Goal: Task Accomplishment & Management: Use online tool/utility

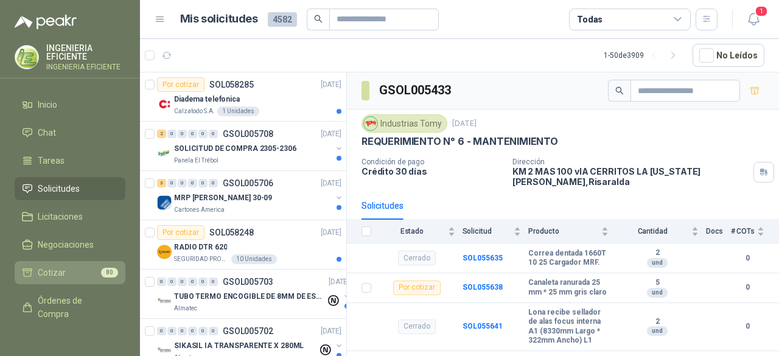
click at [66, 271] on li "Cotizar 80" at bounding box center [70, 272] width 96 height 13
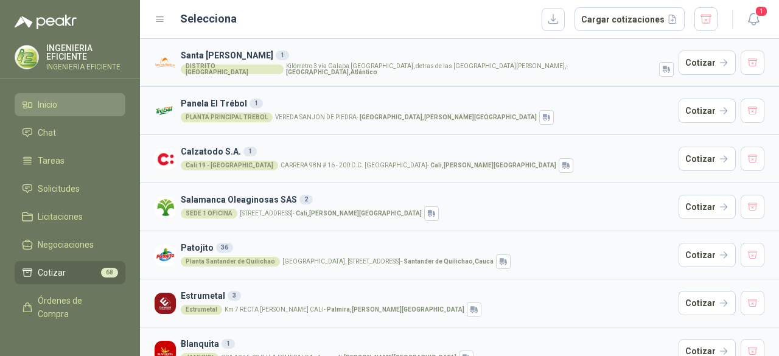
click at [85, 104] on li "Inicio" at bounding box center [70, 104] width 96 height 13
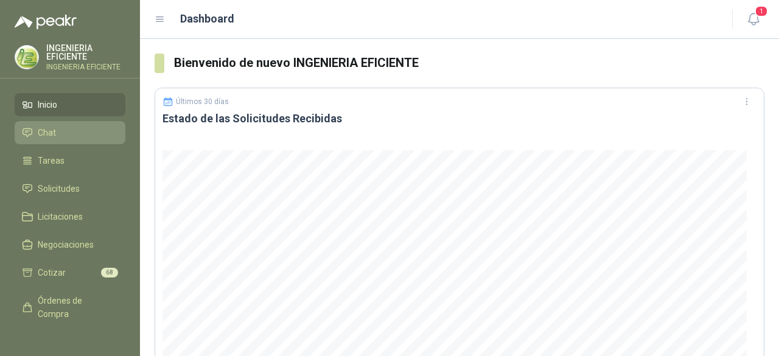
click at [51, 140] on link "Chat" at bounding box center [70, 132] width 111 height 23
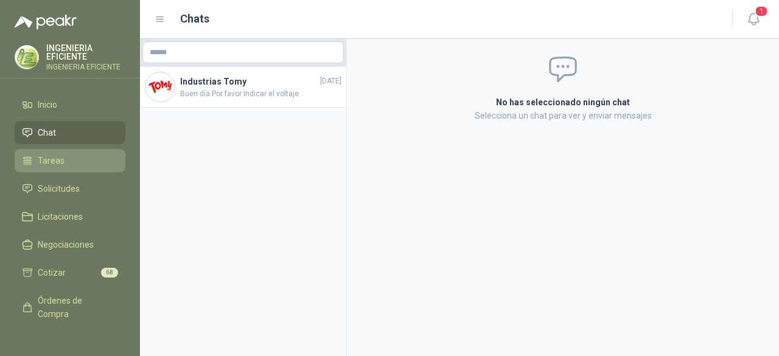
click at [53, 154] on span "Tareas" at bounding box center [51, 160] width 27 height 13
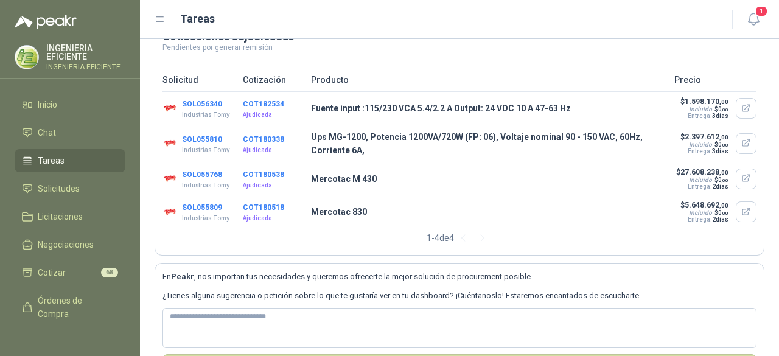
scroll to position [88, 0]
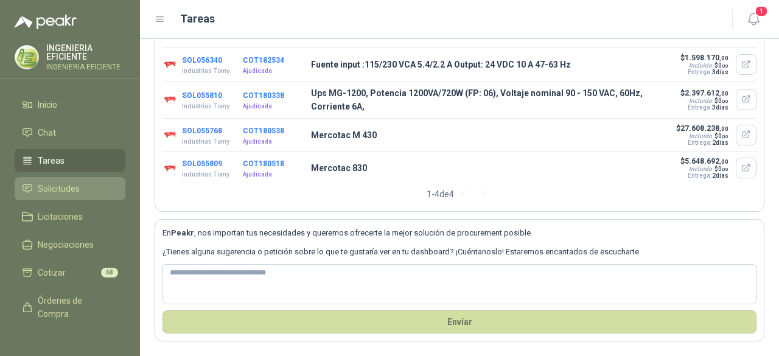
click at [63, 191] on span "Solicitudes" at bounding box center [59, 188] width 42 height 13
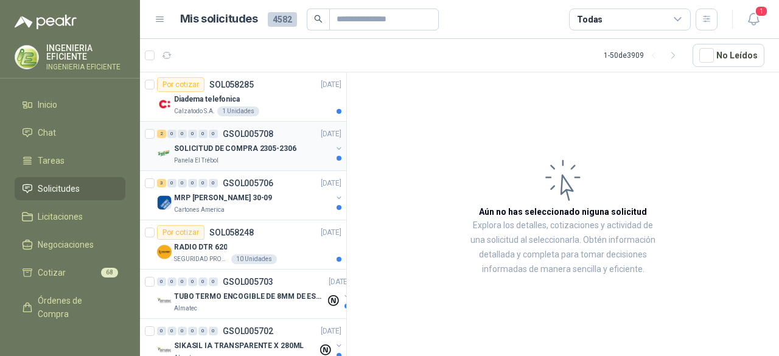
click at [300, 156] on div "Panela El Trébol" at bounding box center [253, 161] width 158 height 10
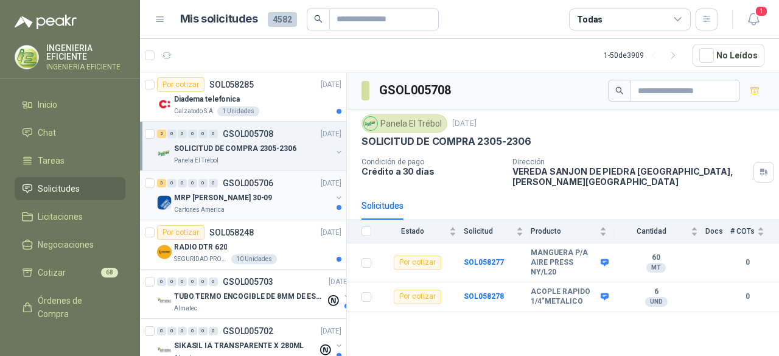
click at [289, 209] on div "Cartones America" at bounding box center [253, 210] width 158 height 10
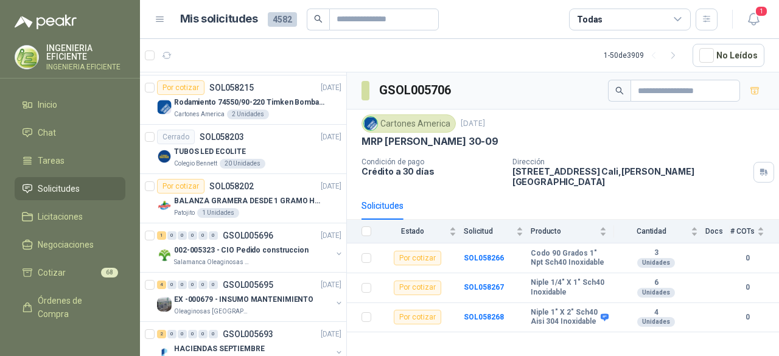
scroll to position [365, 0]
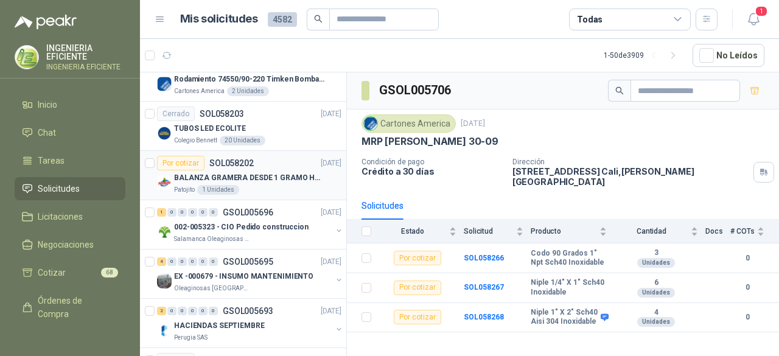
click at [254, 195] on article "Por cotizar SOL058202 30/09/25 BALANZA GRAMERA DESDE 1 GRAMO HASTA 5 GRAMOS Pat…" at bounding box center [243, 175] width 206 height 49
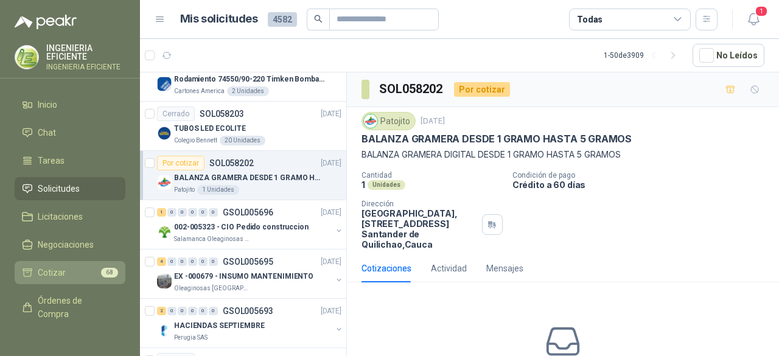
click at [70, 273] on li "Cotizar 68" at bounding box center [70, 272] width 96 height 13
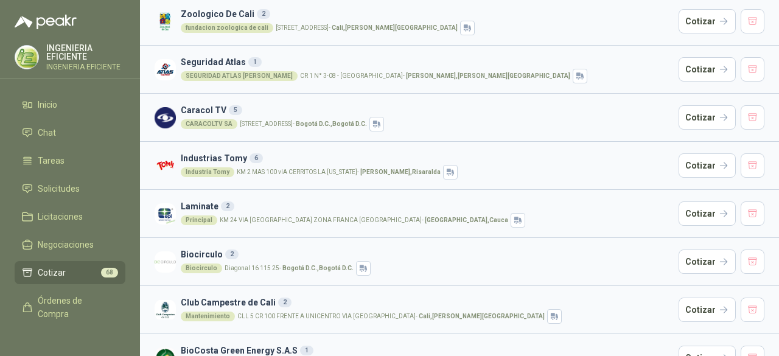
scroll to position [449, 0]
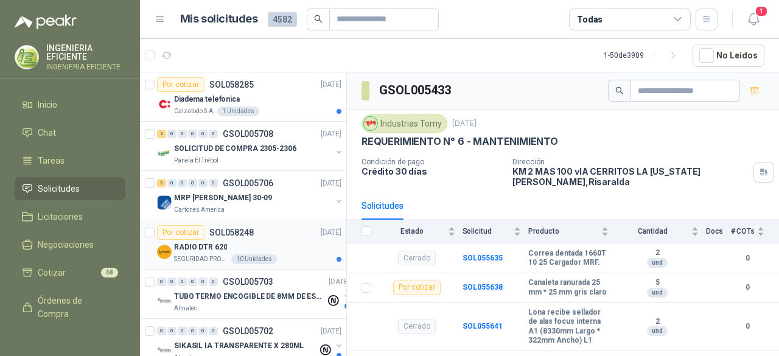
click at [262, 228] on div "Por cotizar SOL058248 [DATE]" at bounding box center [249, 232] width 184 height 15
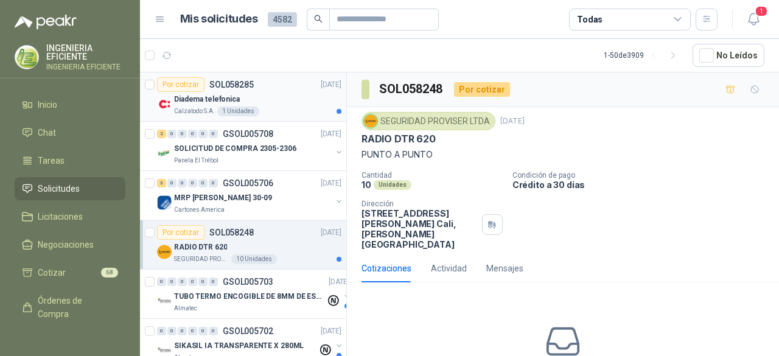
click at [271, 114] on div "Calzatodo S.A. 1 Unidades" at bounding box center [257, 112] width 167 height 10
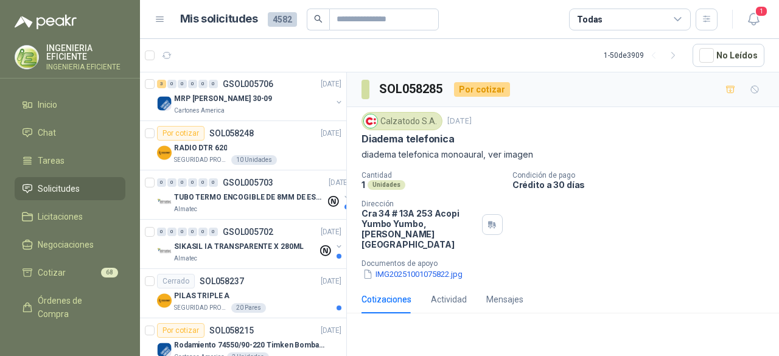
scroll to position [183, 0]
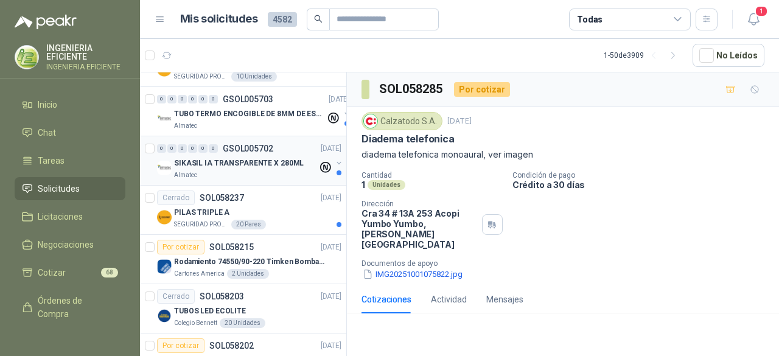
click at [250, 170] on div "Almatec" at bounding box center [246, 175] width 144 height 10
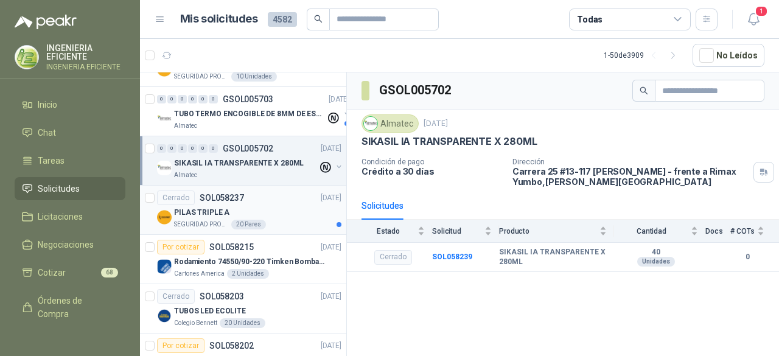
click at [271, 210] on div "PILAS TRIPLE A" at bounding box center [257, 212] width 167 height 15
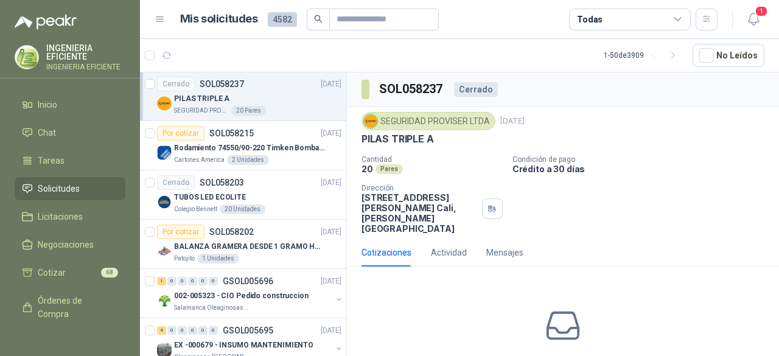
scroll to position [304, 0]
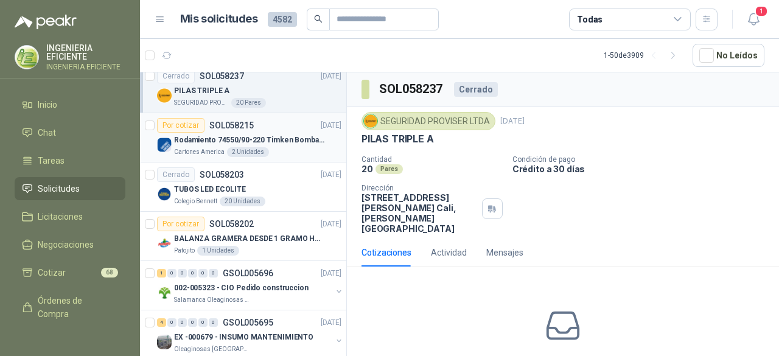
click at [335, 135] on article "Por cotizar SOL058215 [DATE] Rodamiento 74550/90-220 Timken BombaVG40 Cartones …" at bounding box center [243, 137] width 206 height 49
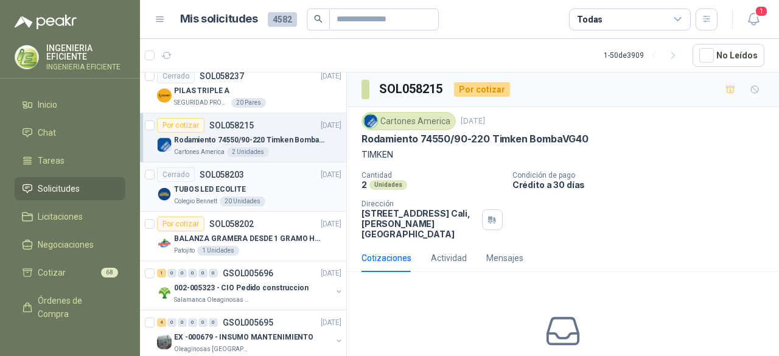
click at [277, 186] on div "TUBOS LED ECOLITE" at bounding box center [257, 189] width 167 height 15
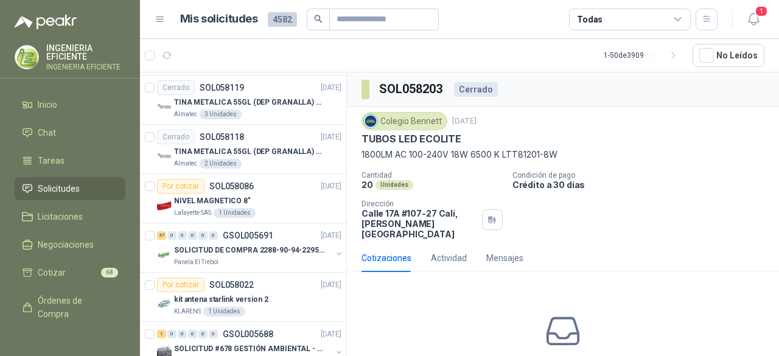
scroll to position [670, 0]
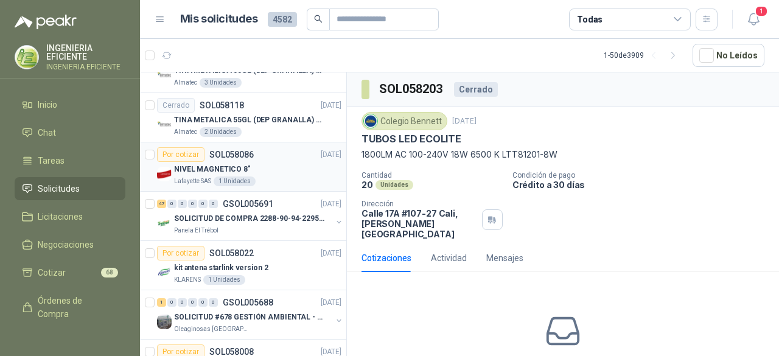
click at [277, 187] on article "Por cotizar SOL058086 [DATE] NIVEL MAGNETICO 8" Lafayette SAS 1 Unidades" at bounding box center [243, 166] width 206 height 49
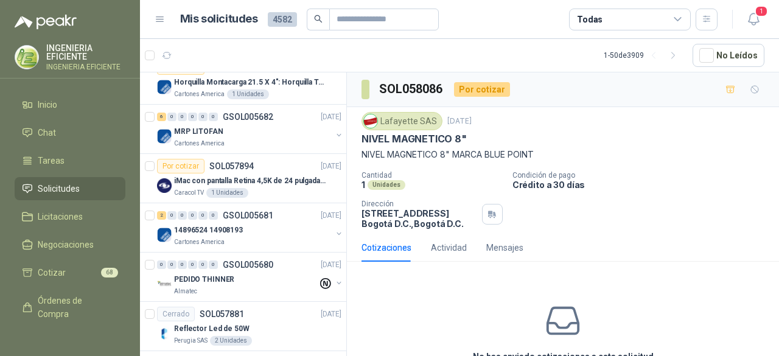
scroll to position [1157, 0]
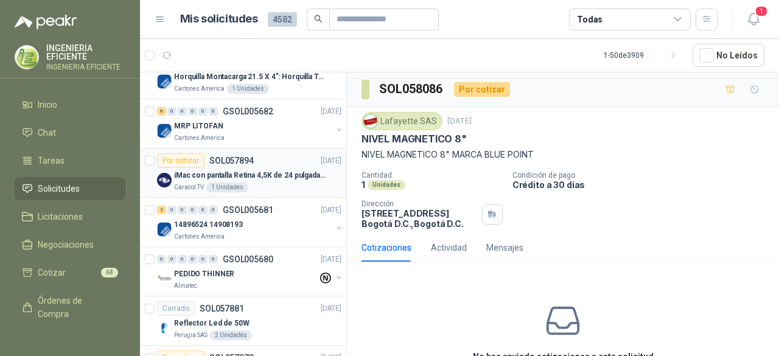
click at [278, 183] on div "Caracol TV 1 Unidades" at bounding box center [257, 188] width 167 height 10
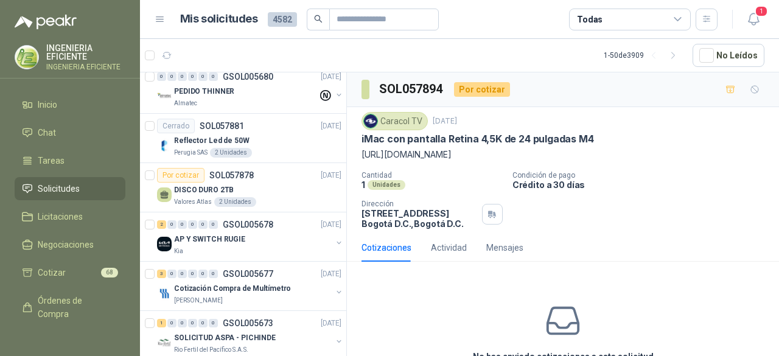
click at [278, 183] on div "DISCO DURO 2TB" at bounding box center [257, 190] width 167 height 15
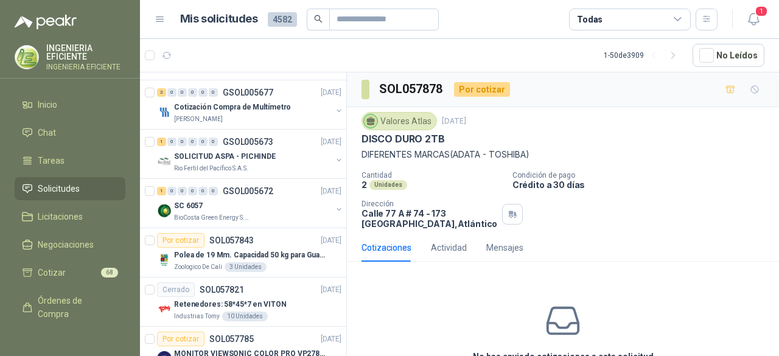
scroll to position [1522, 0]
click at [274, 296] on div "Retenedores: 58*45*7 en VITON" at bounding box center [257, 303] width 167 height 15
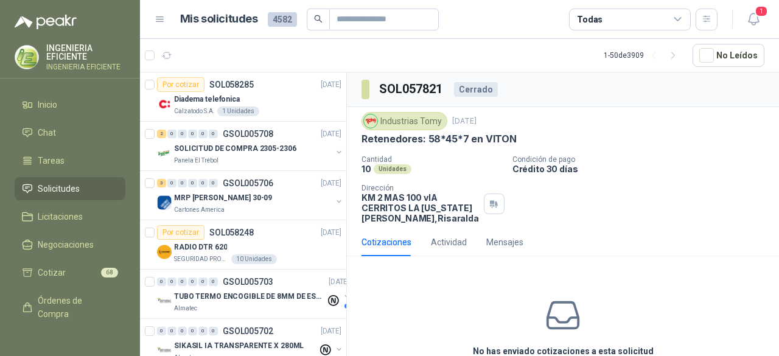
click at [59, 259] on ul "Inicio Chat Tareas Solicitudes Licitaciones Negociaciones Cotizar 68 Órdenes de…" at bounding box center [70, 210] width 140 height 234
click at [57, 273] on span "Cotizar" at bounding box center [52, 272] width 28 height 13
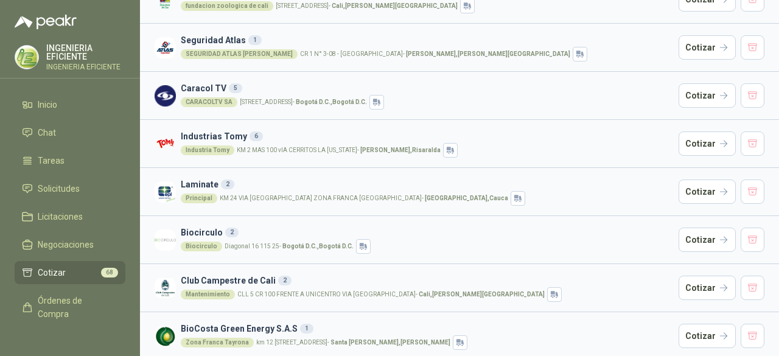
scroll to position [449, 0]
click at [687, 137] on button "Cotizar" at bounding box center [707, 143] width 57 height 24
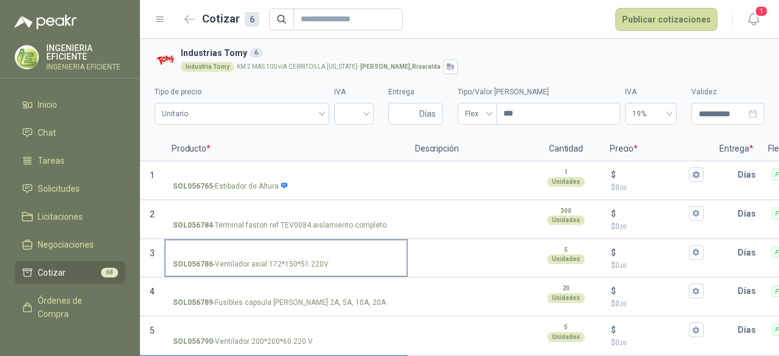
scroll to position [57, 0]
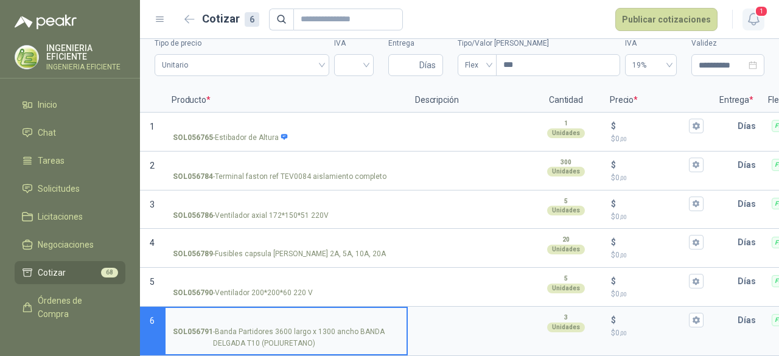
click at [766, 15] on span "1" at bounding box center [761, 11] width 13 height 12
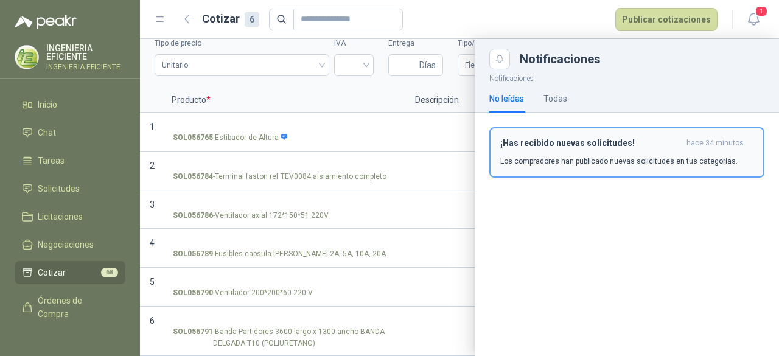
click at [594, 139] on h3 "¡Has recibido nuevas solicitudes!" at bounding box center [590, 143] width 181 height 10
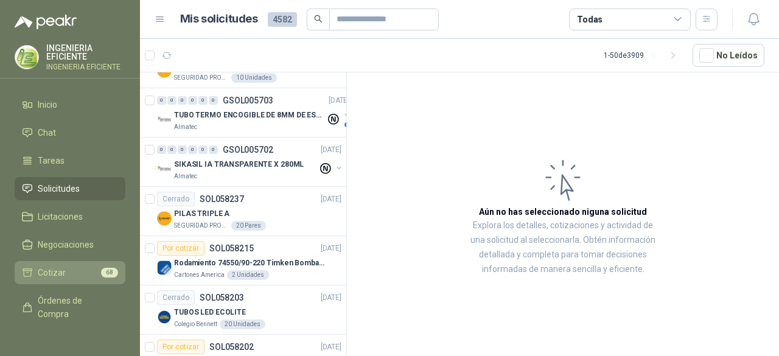
scroll to position [183, 0]
click at [72, 275] on li "Cotizar 68" at bounding box center [70, 272] width 96 height 13
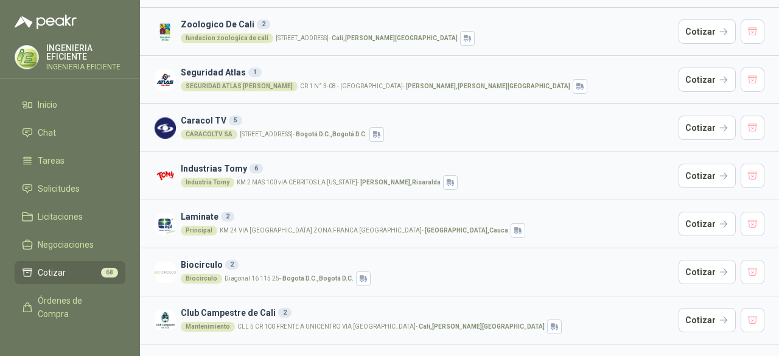
scroll to position [449, 0]
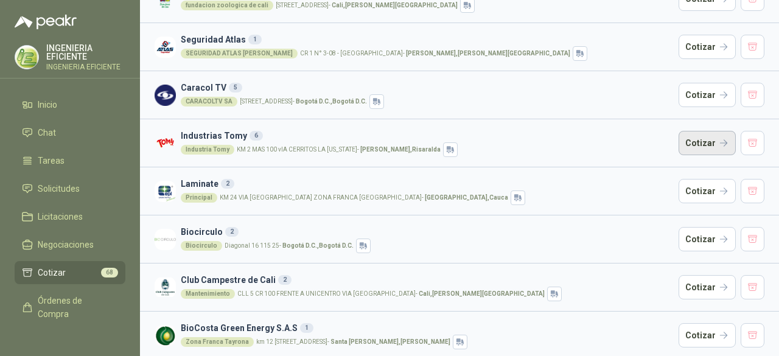
click at [705, 139] on button "Cotizar" at bounding box center [707, 143] width 57 height 24
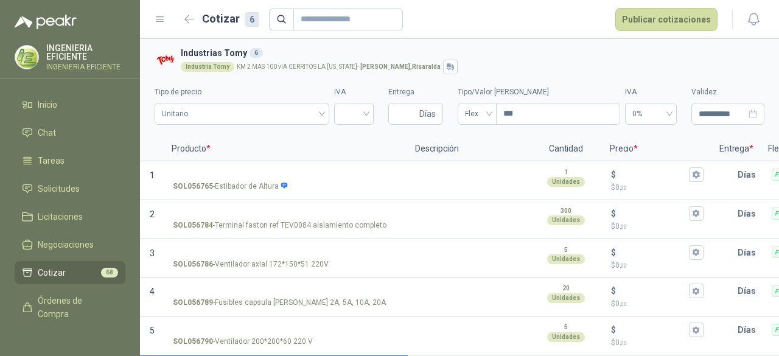
scroll to position [57, 0]
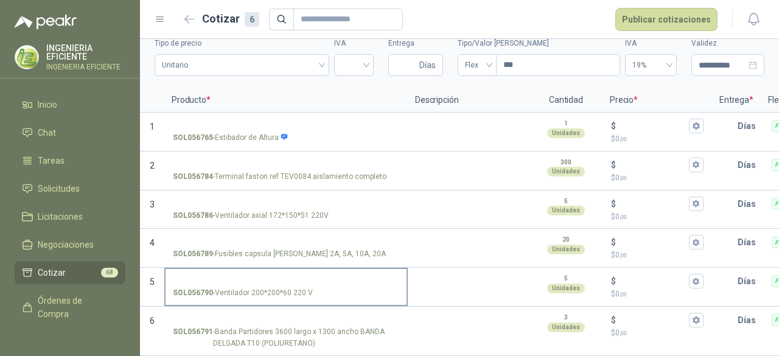
click at [370, 277] on label "SOL056790 - Ventilador 200*200*60 220 V" at bounding box center [286, 286] width 241 height 35
click at [370, 277] on input "SOL056790 - Ventilador 200*200*60 220 V" at bounding box center [286, 281] width 226 height 9
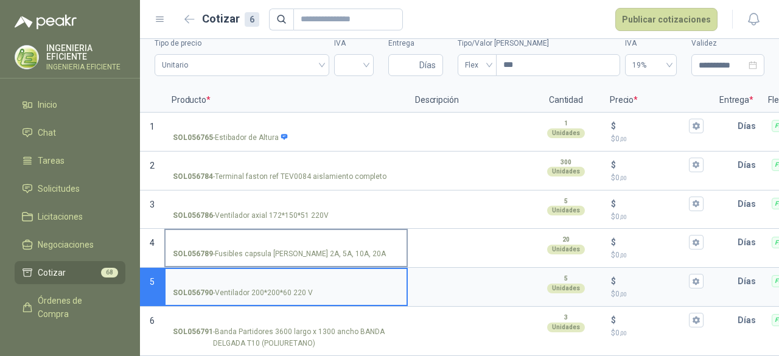
click at [366, 248] on div "SOL056789 - Fusibles capsula [PERSON_NAME] 2A, 5A, 10A, 20A" at bounding box center [286, 254] width 226 height 12
click at [366, 241] on input "SOL056789 - Fusibles capsula [PERSON_NAME] 2A, 5A, 10A, 20A" at bounding box center [286, 242] width 226 height 9
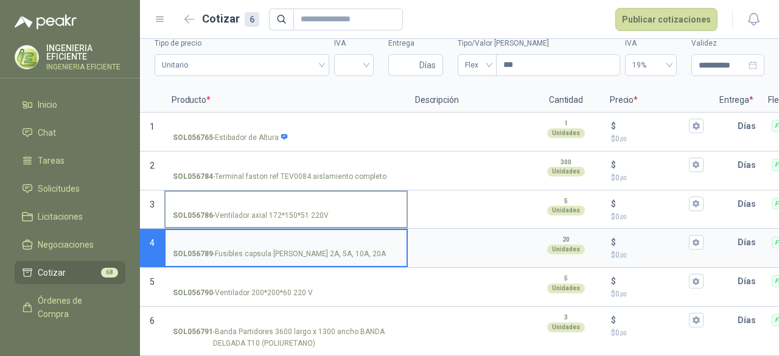
click at [357, 215] on label "SOL056786 - Ventilador axial 172*150*51 220V" at bounding box center [286, 209] width 241 height 35
click at [357, 209] on input "SOL056786 - Ventilador axial 172*150*51 220V" at bounding box center [286, 204] width 226 height 9
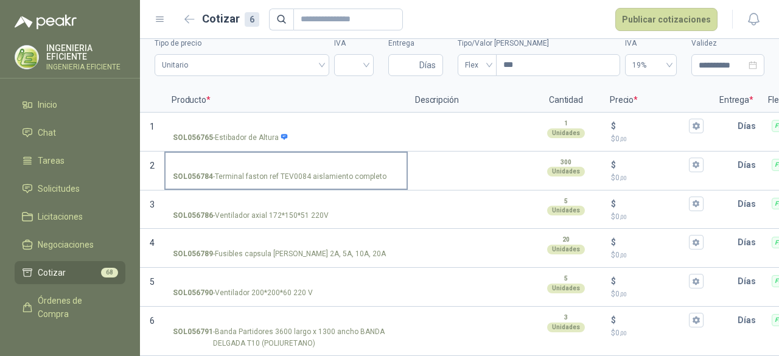
click at [371, 177] on label "SOL056784 - Terminal faston ref TEV0084 aislamiento completo" at bounding box center [286, 170] width 241 height 35
click at [371, 170] on input "SOL056784 - Terminal faston ref TEV0084 aislamiento completo" at bounding box center [286, 165] width 226 height 9
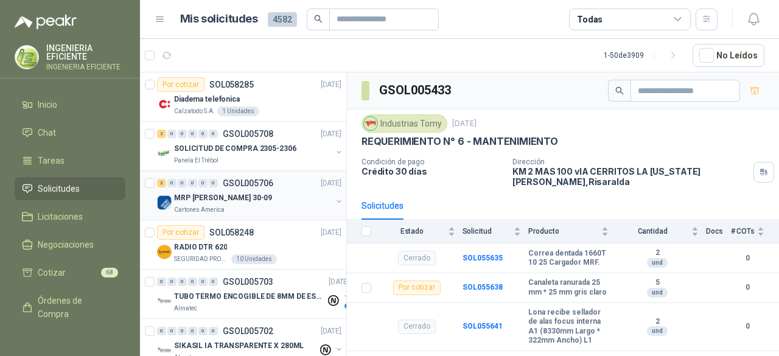
drag, startPoint x: 58, startPoint y: 303, endPoint x: 184, endPoint y: 217, distance: 152.1
click at [58, 301] on span "Órdenes de Compra" at bounding box center [76, 307] width 76 height 27
